Goal: Information Seeking & Learning: Learn about a topic

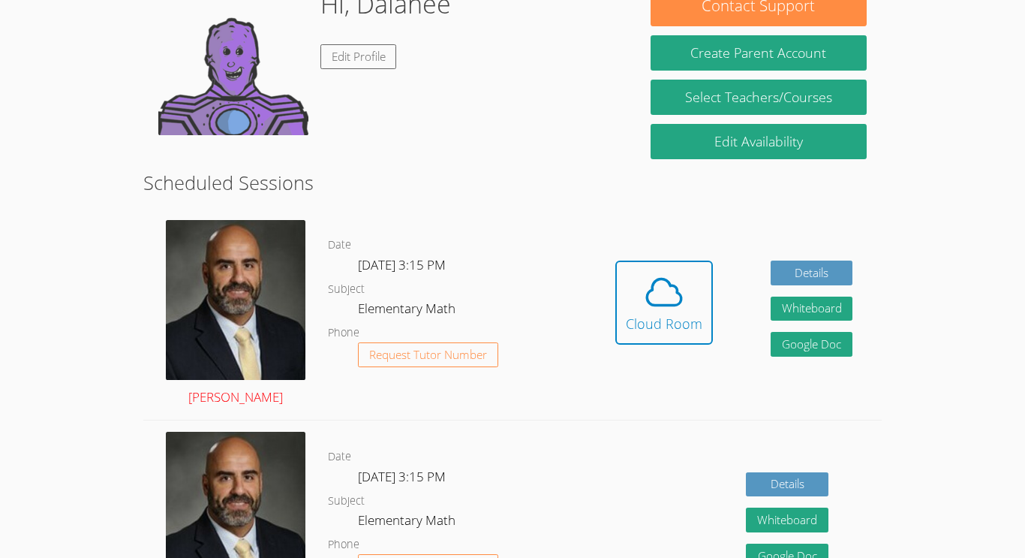
scroll to position [262, 0]
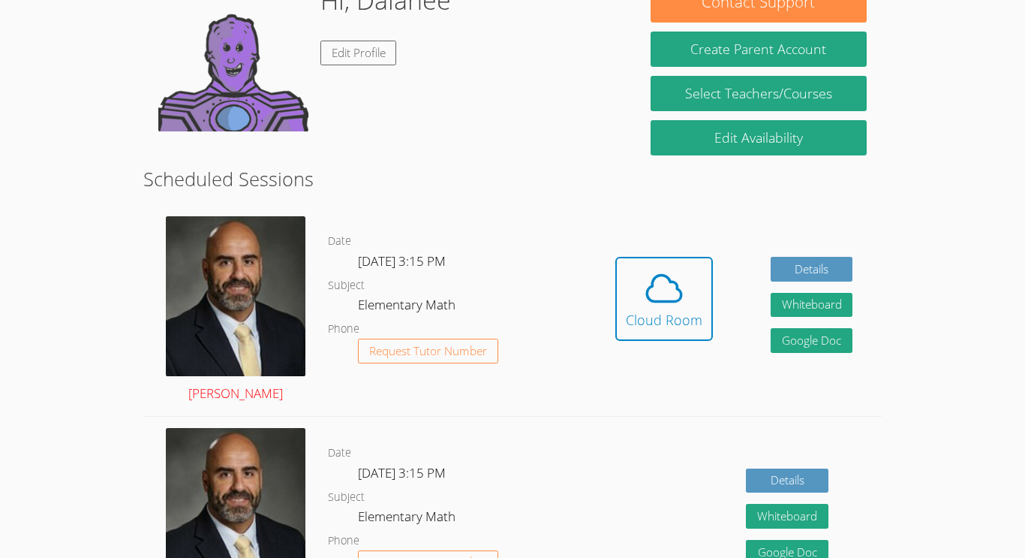
click at [263, 251] on img at bounding box center [236, 296] width 140 height 160
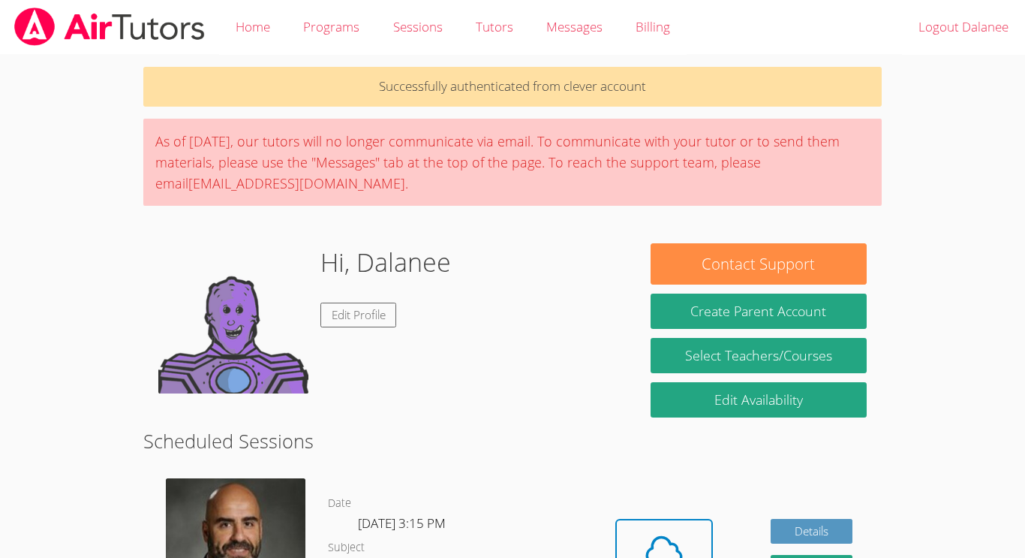
scroll to position [262, 0]
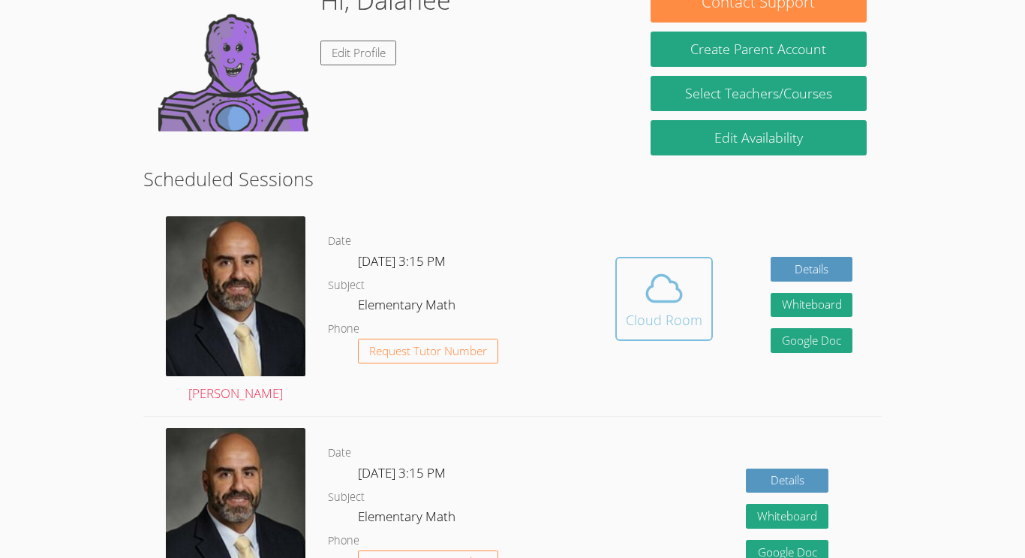
click at [637, 306] on span at bounding box center [664, 288] width 77 height 42
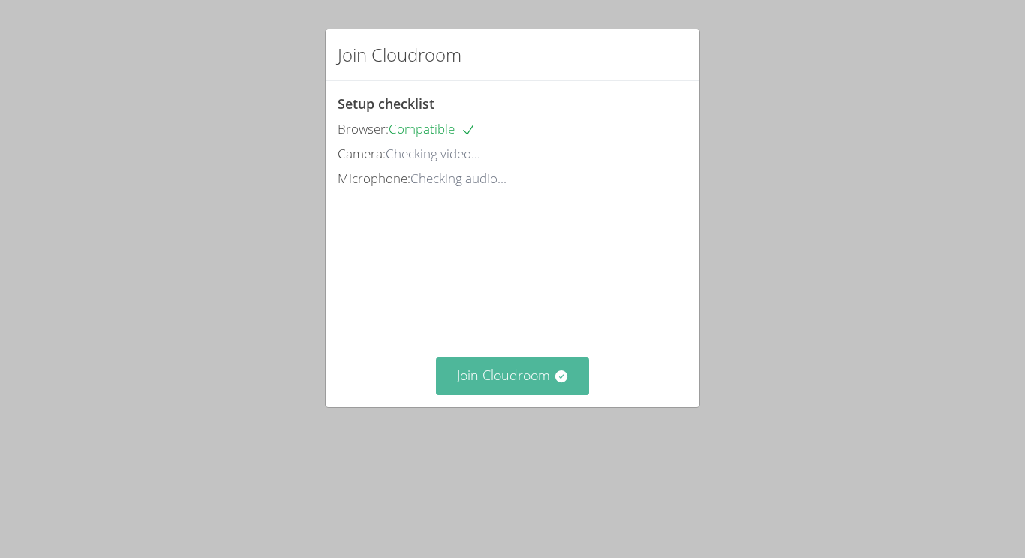
click at [531, 394] on button "Join Cloudroom" at bounding box center [513, 375] width 154 height 37
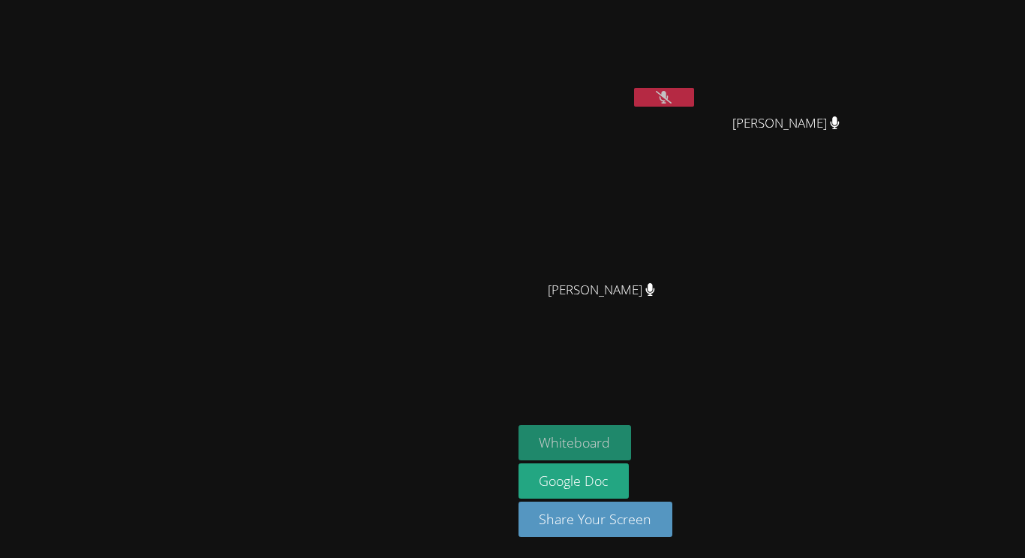
click at [632, 443] on button "Whiteboard" at bounding box center [575, 442] width 113 height 35
click at [672, 98] on icon at bounding box center [664, 97] width 16 height 13
click at [632, 439] on button "Whiteboard" at bounding box center [575, 442] width 113 height 35
click at [672, 97] on icon at bounding box center [664, 97] width 16 height 13
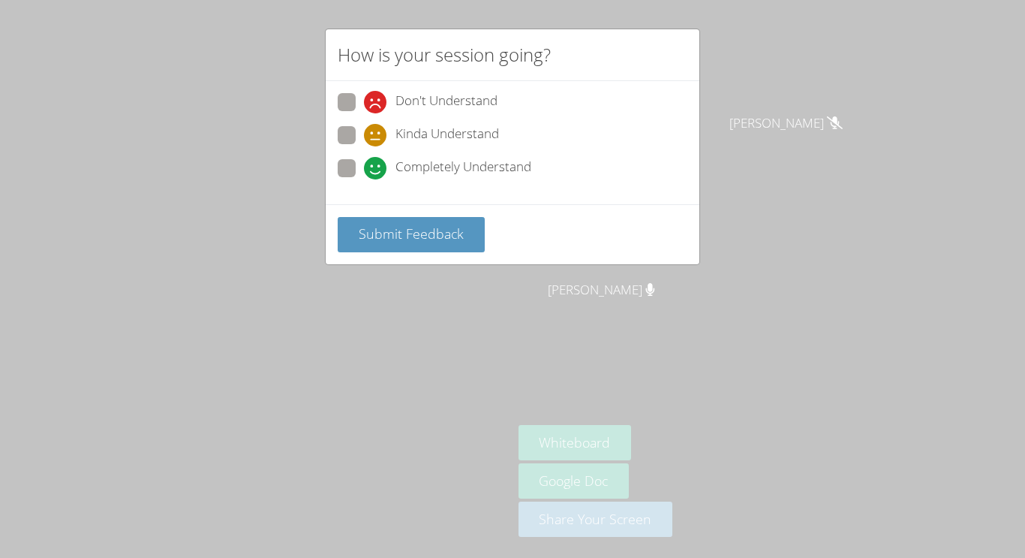
click at [337, 135] on div "Don't Understand Kinda Understand Completely Understand" at bounding box center [513, 142] width 374 height 123
click at [364, 146] on span at bounding box center [364, 146] width 0 height 0
click at [364, 137] on input "Kinda Understand" at bounding box center [370, 132] width 13 height 13
radio input "true"
click at [364, 179] on span at bounding box center [364, 179] width 0 height 0
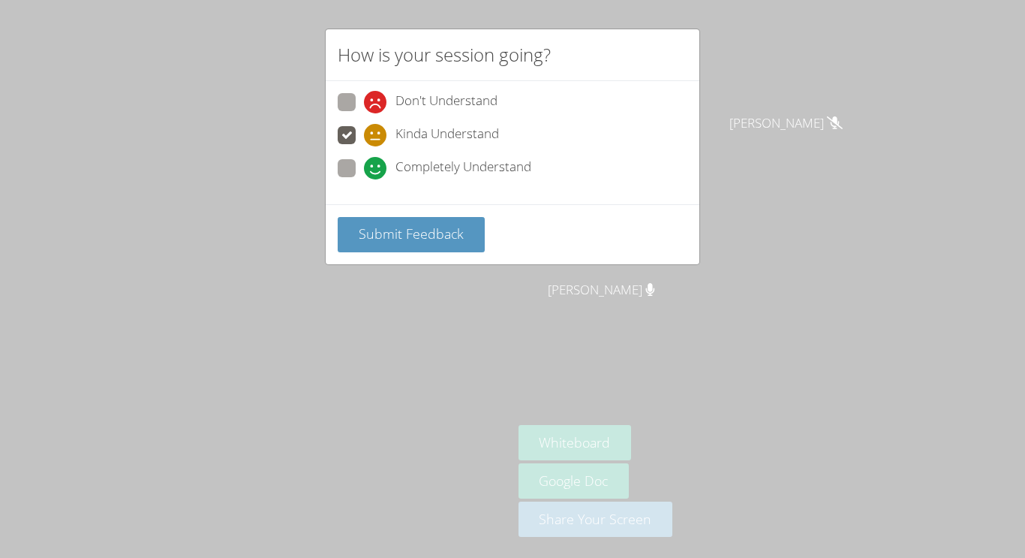
click at [364, 172] on input "Completely Understand" at bounding box center [370, 165] width 13 height 13
radio input "true"
click at [405, 236] on span "Submit Feedback" at bounding box center [411, 233] width 105 height 18
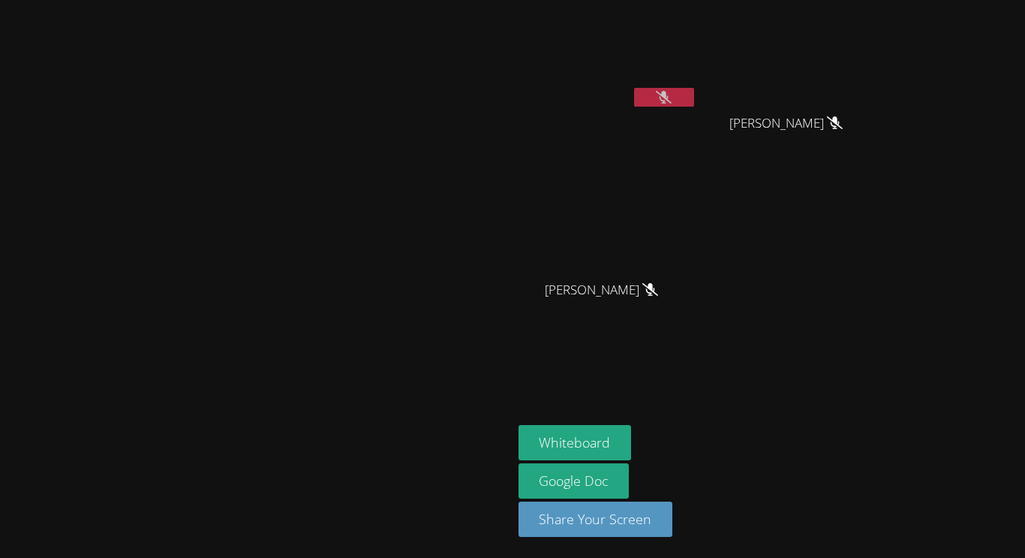
click at [697, 72] on video at bounding box center [608, 56] width 179 height 101
click at [694, 95] on button at bounding box center [664, 97] width 60 height 19
click at [694, 97] on button at bounding box center [664, 97] width 60 height 19
click at [655, 288] on icon at bounding box center [650, 289] width 9 height 13
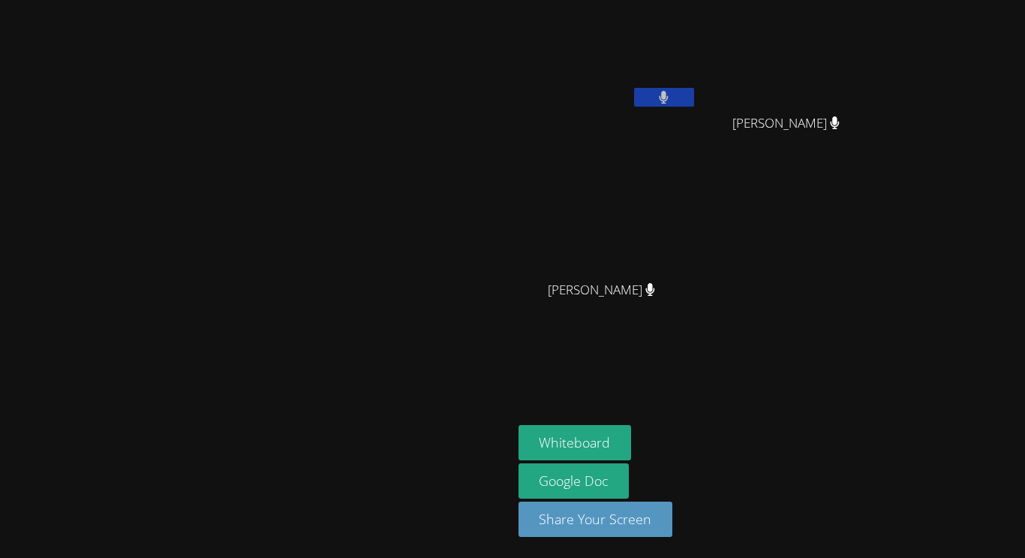
click at [655, 288] on icon at bounding box center [650, 289] width 9 height 13
